Goal: Task Accomplishment & Management: Manage account settings

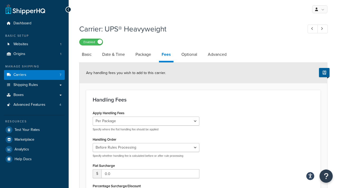
select select "package"
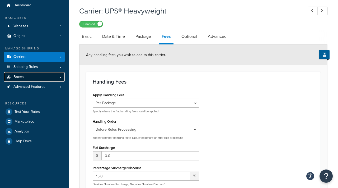
click at [24, 79] on link "Boxes" at bounding box center [34, 77] width 61 height 10
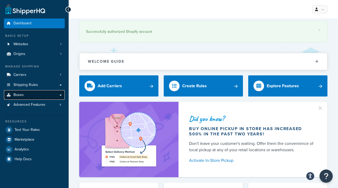
click at [17, 93] on span "Boxes" at bounding box center [18, 95] width 10 height 4
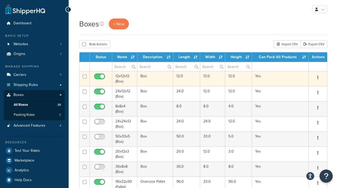
click at [123, 76] on td "12x12x12 (Box)" at bounding box center [124, 78] width 25 height 15
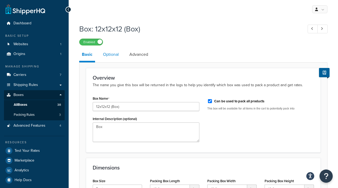
click at [113, 54] on link "Optional" at bounding box center [110, 54] width 21 height 13
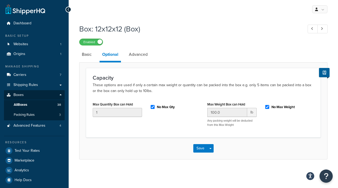
click at [153, 57] on li "Advanced" at bounding box center [140, 54] width 29 height 13
click at [148, 55] on link "Advanced" at bounding box center [138, 54] width 24 height 13
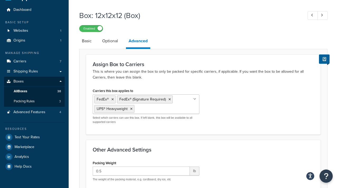
scroll to position [32, 0]
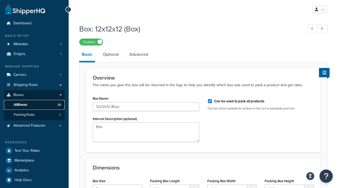
click at [28, 106] on link "All Boxes 38" at bounding box center [34, 105] width 61 height 10
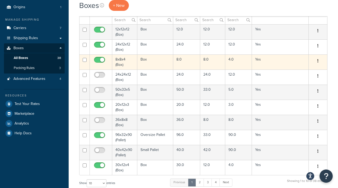
scroll to position [153, 0]
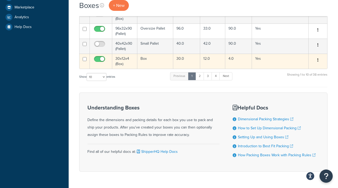
click at [120, 57] on td "30x12x4 (Box)" at bounding box center [124, 61] width 25 height 15
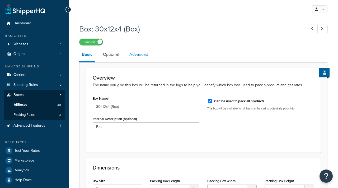
click at [144, 56] on link "Advanced" at bounding box center [139, 54] width 24 height 13
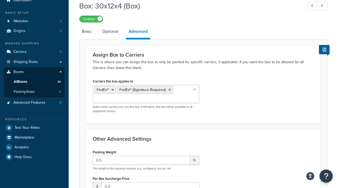
scroll to position [57, 0]
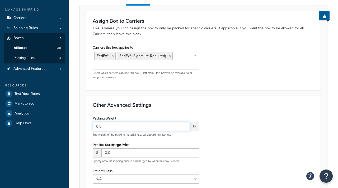
click at [104, 129] on input "0.5" at bounding box center [141, 126] width 97 height 9
drag, startPoint x: 104, startPoint y: 129, endPoint x: 90, endPoint y: 128, distance: 14.8
click at [90, 128] on div "Packing Weight 0.5 lb The weight of the packing material, e.g. cardboard, dry i…" at bounding box center [146, 173] width 115 height 117
click at [105, 118] on label "Packing Weight" at bounding box center [105, 118] width 24 height 4
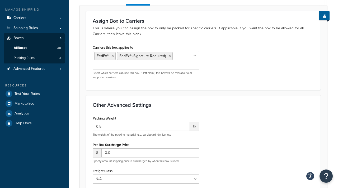
click at [105, 118] on label "Packing Weight" at bounding box center [105, 118] width 24 height 4
click at [105, 122] on input "0.5" at bounding box center [141, 126] width 97 height 9
click at [108, 119] on label "Packing Weight" at bounding box center [105, 118] width 24 height 4
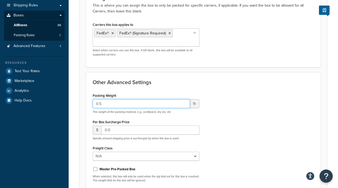
scroll to position [81, 0]
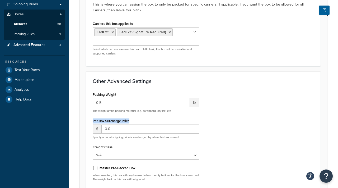
drag, startPoint x: 104, startPoint y: 121, endPoint x: 143, endPoint y: 121, distance: 39.1
click at [143, 121] on div "Per Box Surcharge Price $ 0.0 Specify amount shipping price is surcharged by wh…" at bounding box center [146, 128] width 107 height 22
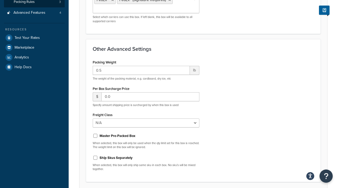
scroll to position [124, 0]
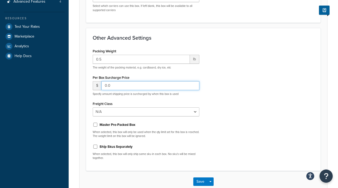
drag, startPoint x: 104, startPoint y: 86, endPoint x: 111, endPoint y: 86, distance: 6.6
click at [111, 86] on input "0.0" at bounding box center [151, 85] width 98 height 9
click at [94, 78] on label "Per Box Surcharge Price" at bounding box center [111, 78] width 37 height 4
click at [95, 78] on label "Per Box Surcharge Price" at bounding box center [111, 78] width 37 height 4
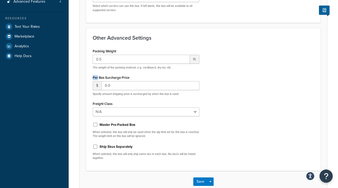
click at [95, 78] on label "Per Box Surcharge Price" at bounding box center [111, 78] width 37 height 4
click at [120, 80] on label "Per Box Surcharge Price" at bounding box center [111, 78] width 37 height 4
click at [116, 77] on label "Per Box Surcharge Price" at bounding box center [111, 78] width 37 height 4
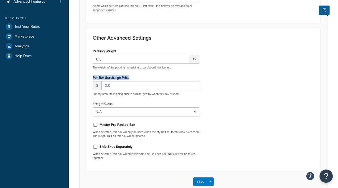
click at [116, 77] on label "Per Box Surcharge Price" at bounding box center [111, 78] width 37 height 4
click at [111, 77] on label "Per Box Surcharge Price" at bounding box center [111, 78] width 37 height 4
drag, startPoint x: 92, startPoint y: 51, endPoint x: 115, endPoint y: 51, distance: 23.3
click at [115, 51] on div "Packing Weight 0.5 lb The weight of the packing material, e.g. cardboard, dry i…" at bounding box center [146, 105] width 115 height 117
click at [115, 51] on label "Packing Weight" at bounding box center [105, 51] width 24 height 4
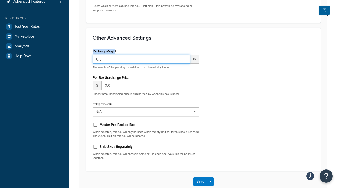
click at [115, 55] on input "0.5" at bounding box center [141, 59] width 97 height 9
click at [118, 51] on div "Packing Weight 0.5 lb The weight of the packing material, e.g. cardboard, dry i…" at bounding box center [146, 58] width 107 height 22
drag, startPoint x: 93, startPoint y: 52, endPoint x: 117, endPoint y: 52, distance: 24.3
click at [117, 52] on div "Packing Weight 0.5 lb The weight of the packing material, e.g. cardboard, dry i…" at bounding box center [146, 58] width 107 height 22
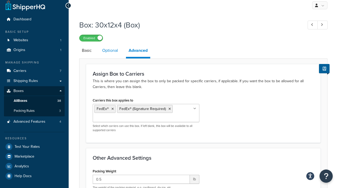
click at [113, 53] on link "Optional" at bounding box center [110, 50] width 21 height 13
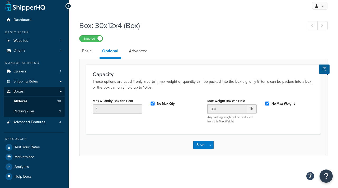
scroll to position [3, 0]
click at [135, 45] on link "Advanced" at bounding box center [138, 51] width 24 height 13
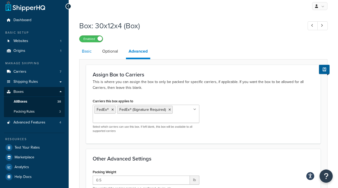
click at [93, 52] on link "Basic" at bounding box center [86, 51] width 15 height 13
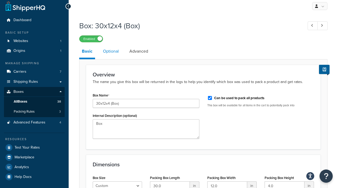
click at [111, 53] on link "Optional" at bounding box center [110, 51] width 21 height 13
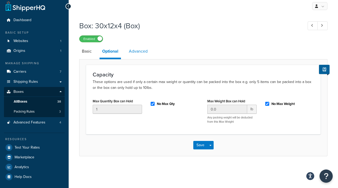
click at [135, 53] on link "Advanced" at bounding box center [138, 51] width 24 height 13
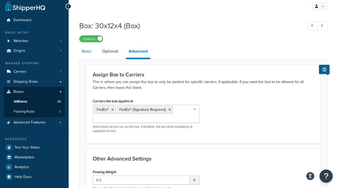
click at [87, 52] on link "Basic" at bounding box center [86, 51] width 15 height 13
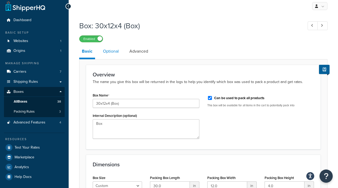
click at [108, 52] on link "Optional" at bounding box center [110, 51] width 21 height 13
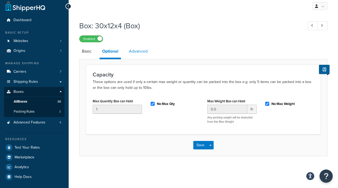
click at [137, 52] on link "Advanced" at bounding box center [138, 51] width 24 height 13
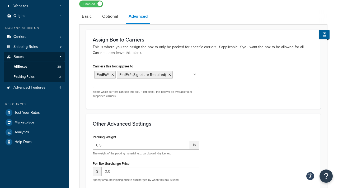
scroll to position [68, 0]
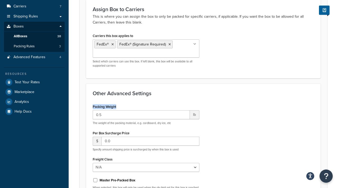
drag, startPoint x: 93, startPoint y: 107, endPoint x: 128, endPoint y: 106, distance: 35.4
click at [128, 106] on div "Packing Weight 0.5 lb The weight of the packing material, e.g. cardboard, dry i…" at bounding box center [146, 114] width 107 height 22
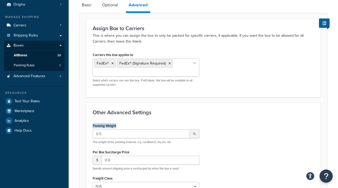
scroll to position [46, 0]
